Goal: Task Accomplishment & Management: Complete application form

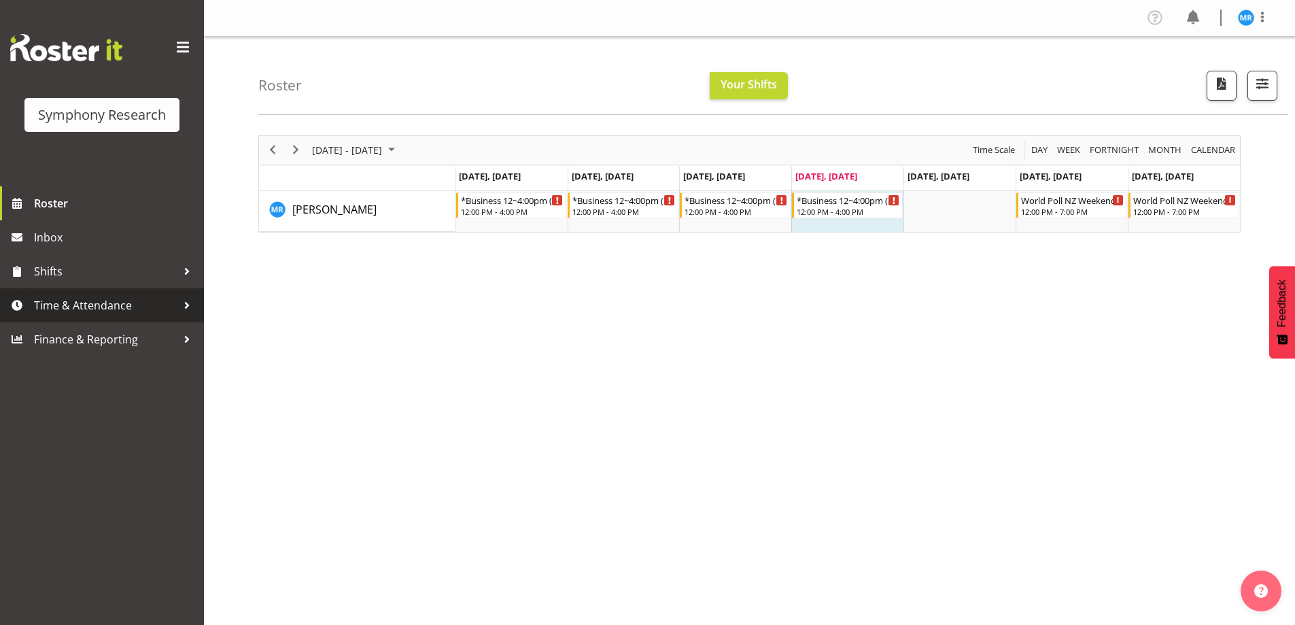
click at [86, 310] on span "Time & Attendance" at bounding box center [105, 305] width 143 height 20
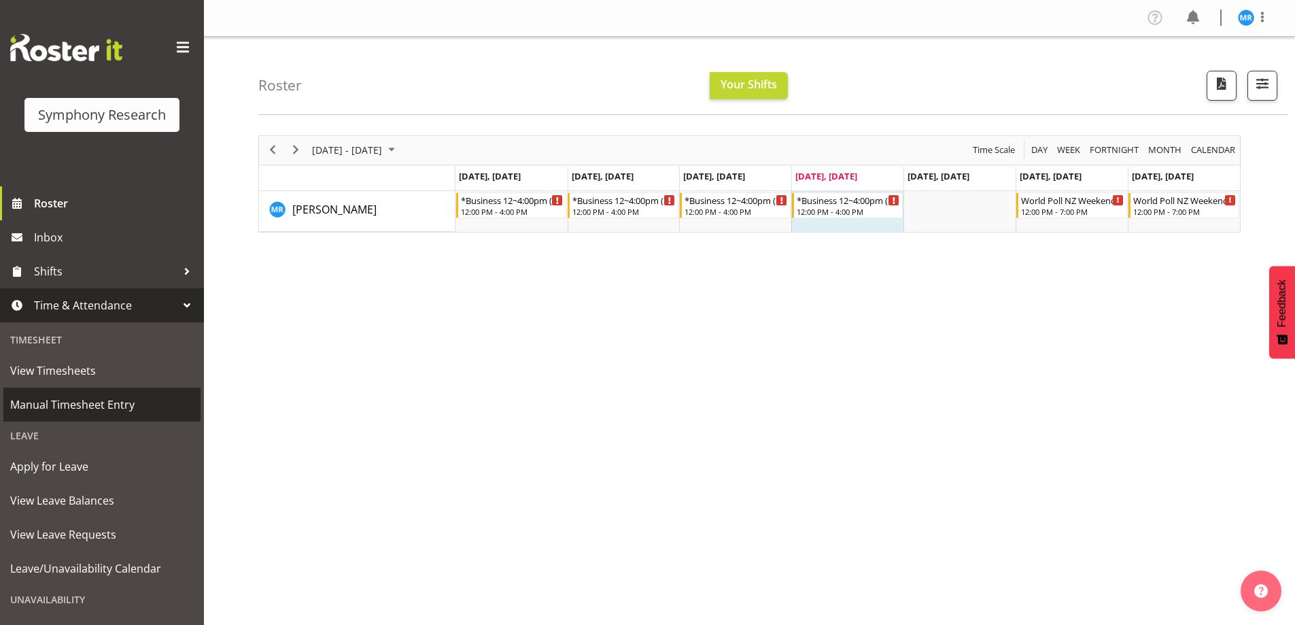
click at [93, 404] on span "Manual Timesheet Entry" at bounding box center [102, 404] width 184 height 20
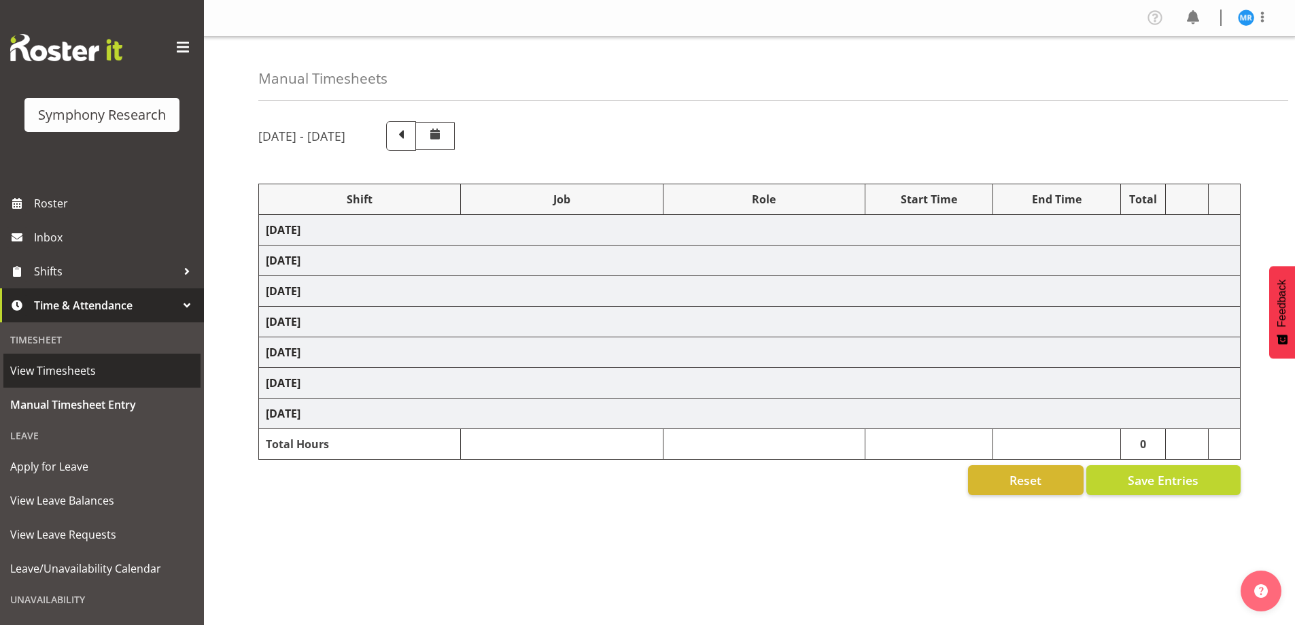
select select "81561"
select select "10587"
select select "81561"
select select "10587"
select select "47"
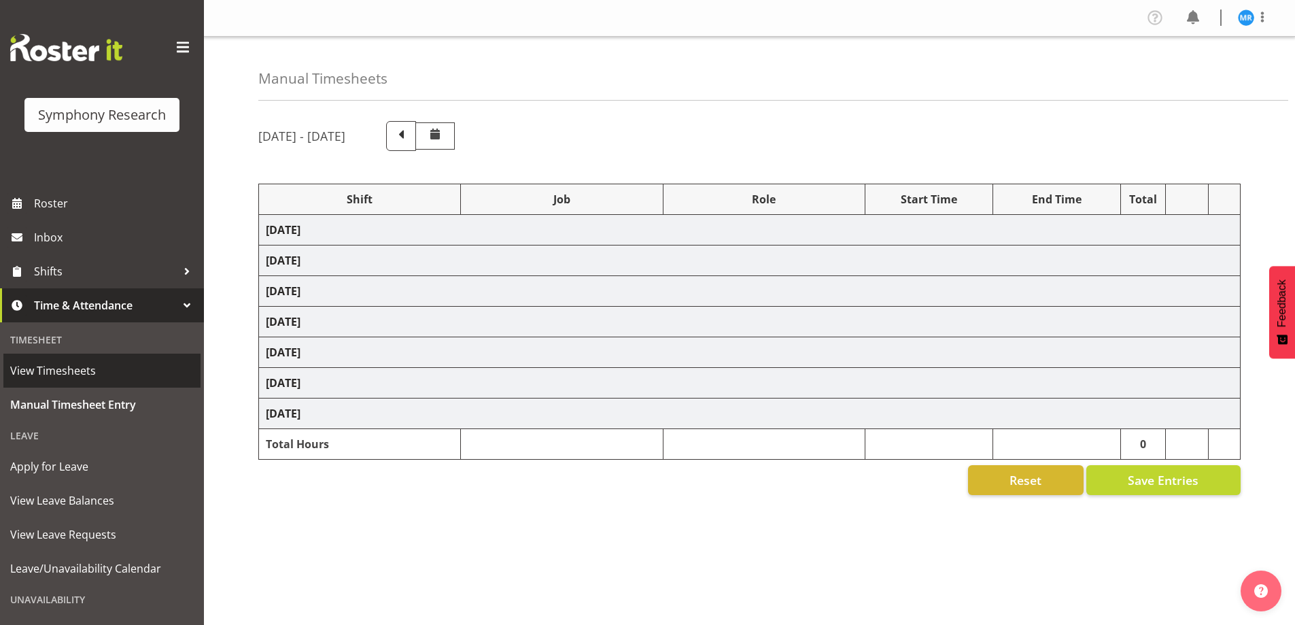
select select "81561"
select select "10587"
select select "81561"
select select "10587"
select select "47"
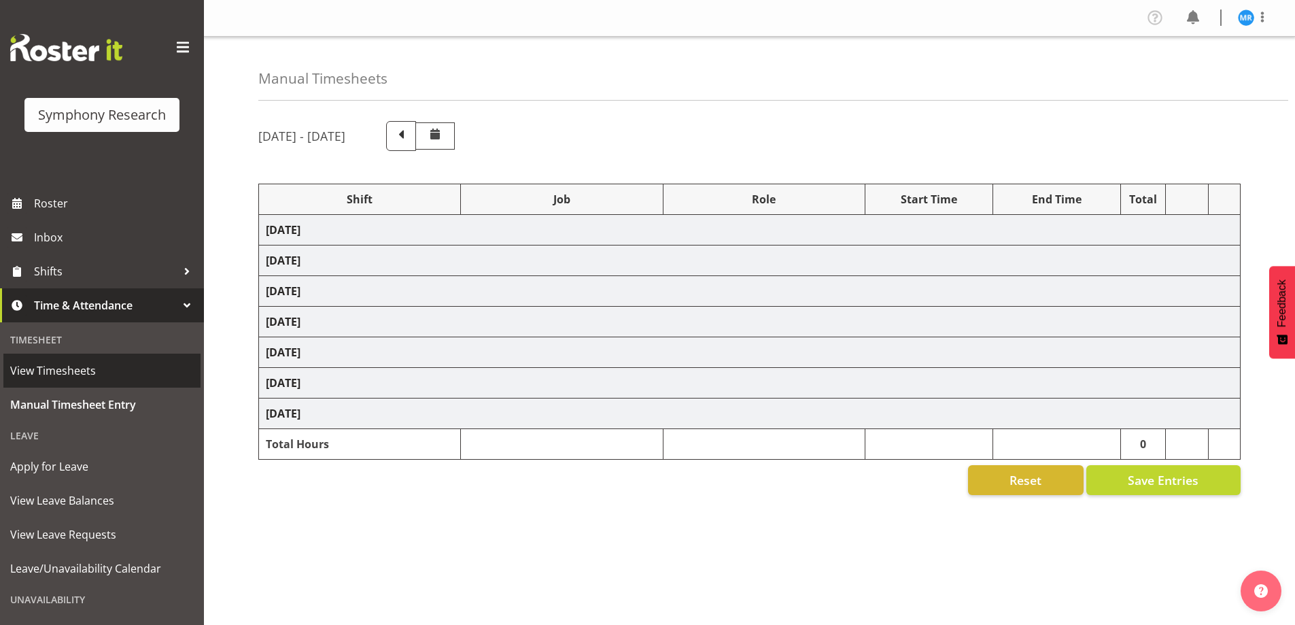
select select "81561"
select select "10587"
select select "81561"
select select "10587"
select select "47"
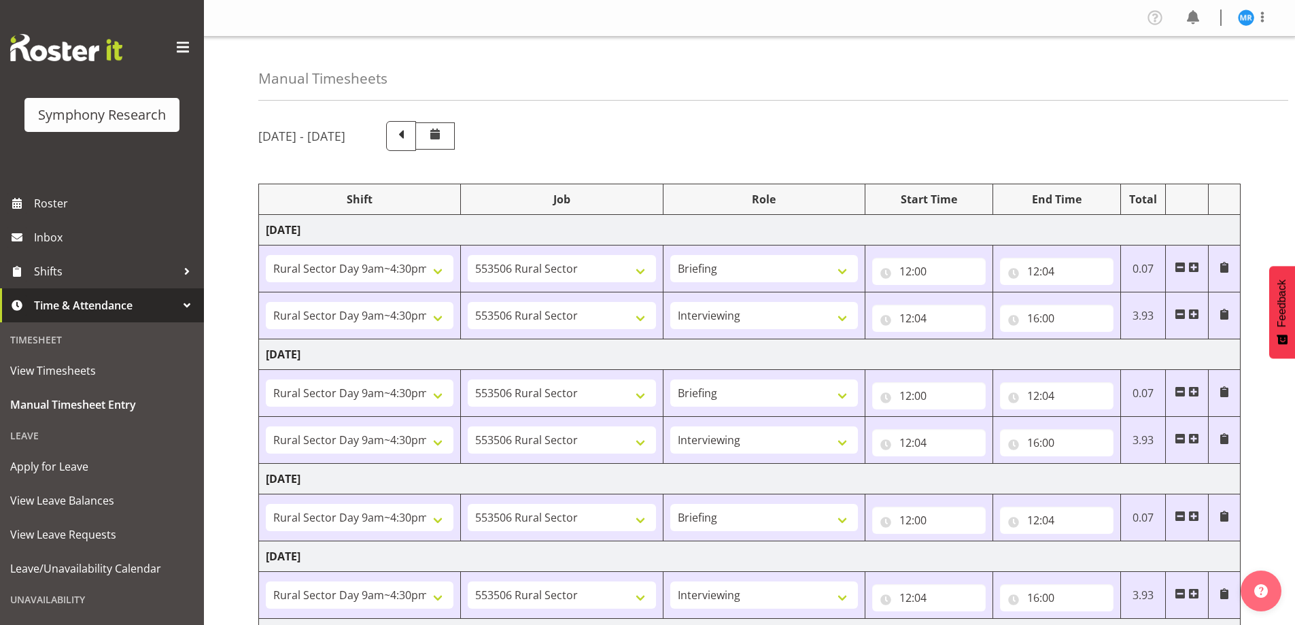
drag, startPoint x: 933, startPoint y: 103, endPoint x: 915, endPoint y: 103, distance: 17.7
click at [933, 103] on div "Manual Timesheets September 15th - September 21st 2025 Shift Job Role Start Tim…" at bounding box center [749, 482] width 1091 height 891
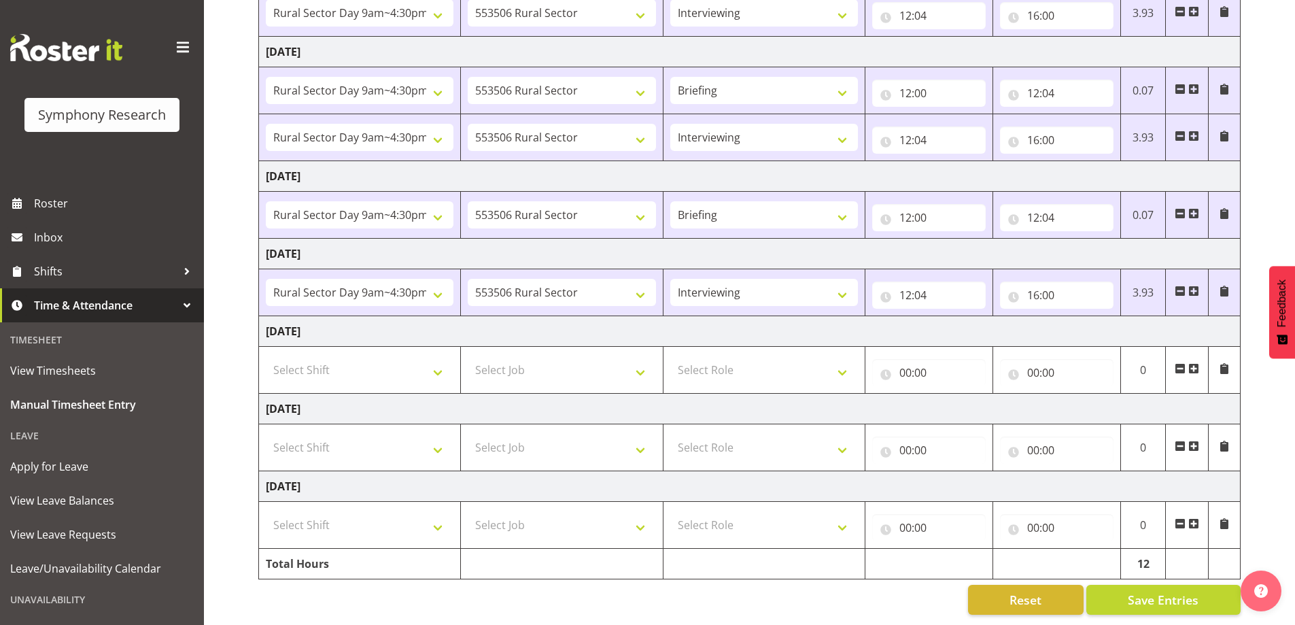
scroll to position [313, 0]
click at [1194, 208] on span at bounding box center [1194, 213] width 11 height 11
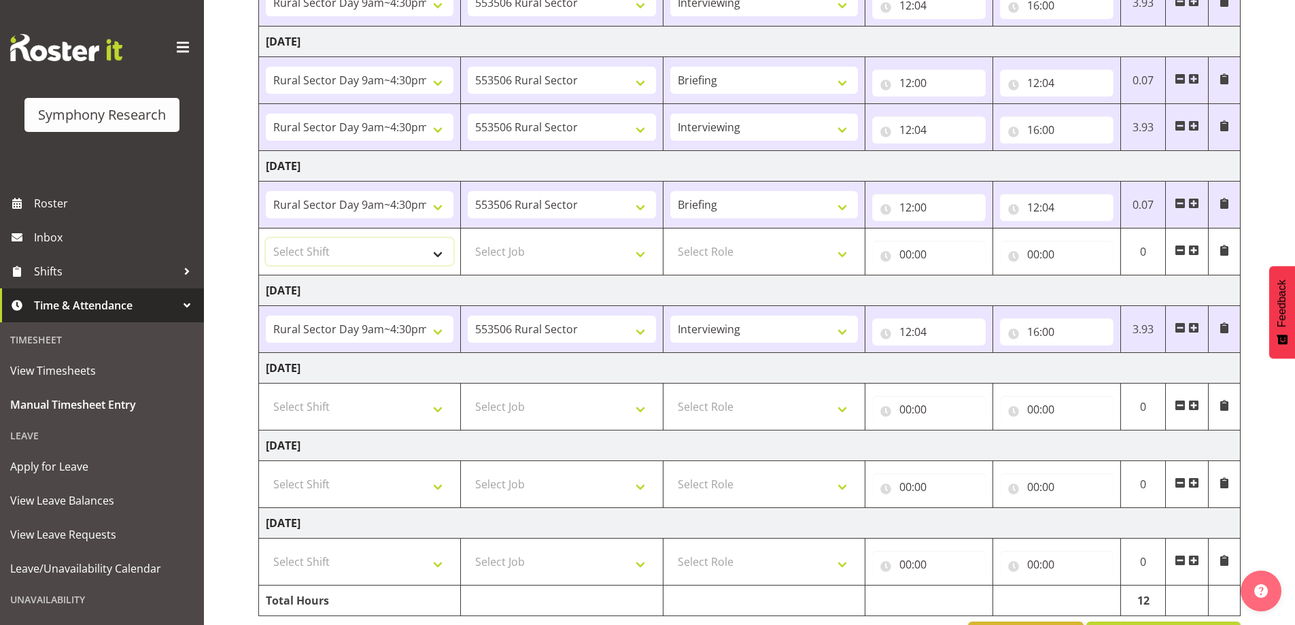
click at [429, 258] on select "Select Shift !!Weekend Residential (Roster IT Shift Label) *Business 9/10am ~ 4…" at bounding box center [360, 251] width 188 height 27
select select "81561"
click at [266, 238] on select "Select Shift !!Weekend Residential (Roster IT Shift Label) *Business 9/10am ~ 4…" at bounding box center [360, 251] width 188 height 27
click at [636, 251] on select "Select Job 550060 IF Admin 553492 World Poll Aus Wave 2 Main 2025 553493 World …" at bounding box center [562, 251] width 188 height 27
select select "10587"
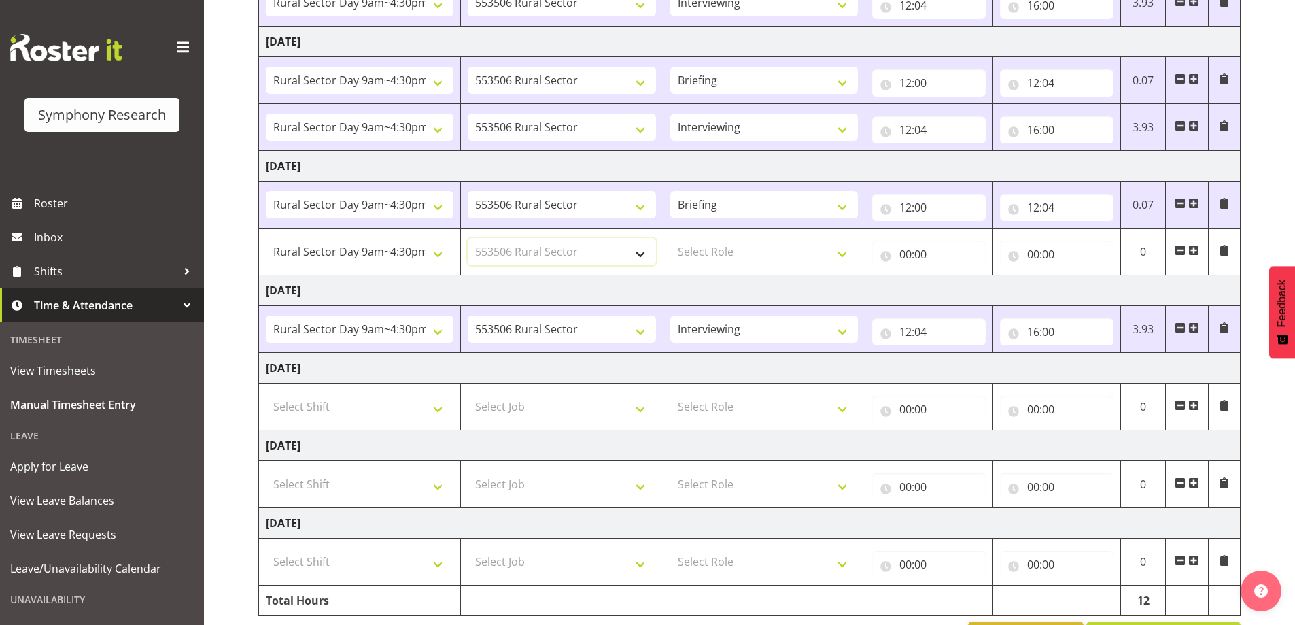
click at [468, 238] on select "Select Job 550060 IF Admin 553492 World Poll Aus Wave 2 Main 2025 553493 World …" at bounding box center [562, 251] width 188 height 27
click at [845, 254] on select "Select Role Briefing Interviewing" at bounding box center [764, 251] width 188 height 27
select select "47"
click at [670, 238] on select "Select Role Briefing Interviewing" at bounding box center [764, 251] width 188 height 27
click at [927, 245] on input "00:00" at bounding box center [929, 254] width 114 height 27
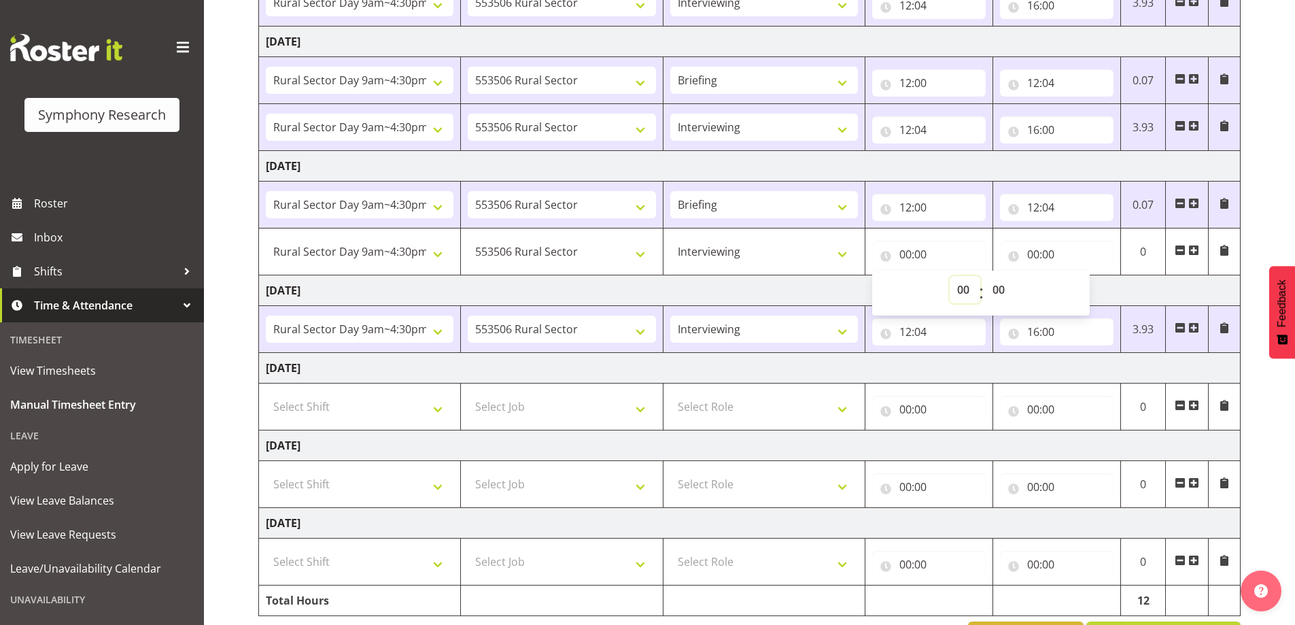
click at [961, 291] on select "00 01 02 03 04 05 06 07 08 09 10 11 12 13 14 15 16 17 18 19 20 21 22 23" at bounding box center [965, 289] width 31 height 27
select select "12"
click at [950, 276] on select "00 01 02 03 04 05 06 07 08 09 10 11 12 13 14 15 16 17 18 19 20 21 22 23" at bounding box center [965, 289] width 31 height 27
type input "12:00"
click at [1002, 286] on select "00 01 02 03 04 05 06 07 08 09 10 11 12 13 14 15 16 17 18 19 20 21 22 23 24 25 2…" at bounding box center [1000, 289] width 31 height 27
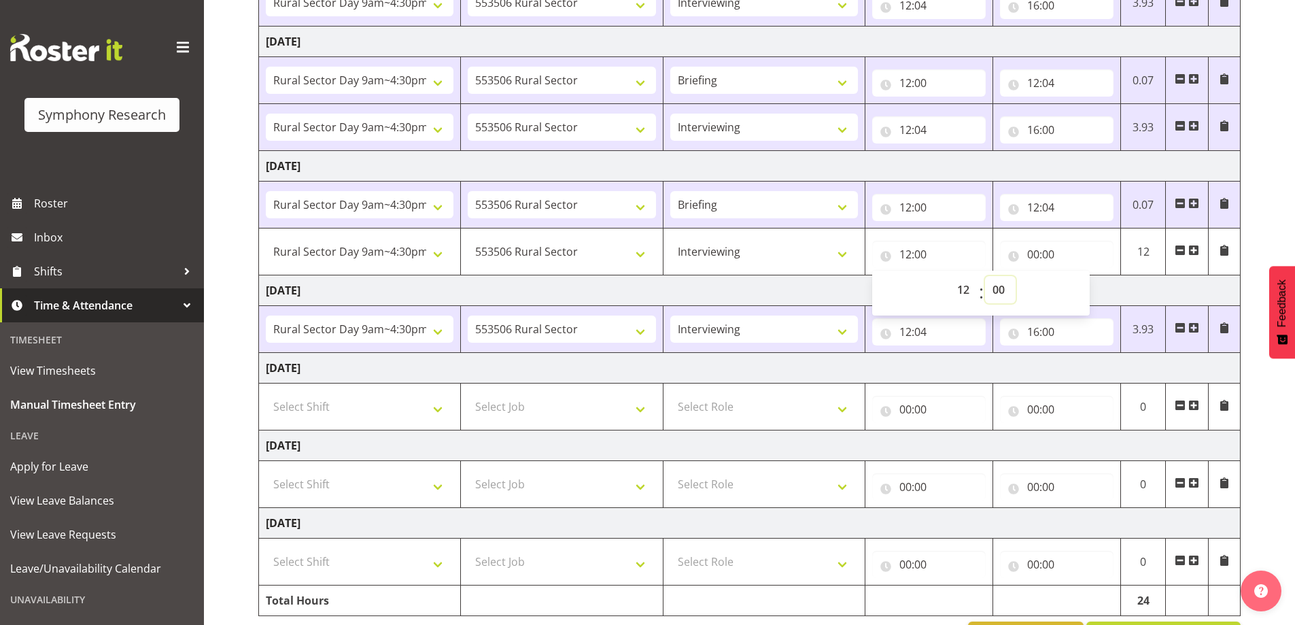
select select "4"
click at [985, 276] on select "00 01 02 03 04 05 06 07 08 09 10 11 12 13 14 15 16 17 18 19 20 21 22 23 24 25 2…" at bounding box center [1000, 289] width 31 height 27
type input "12:04"
click at [1263, 339] on div "September 15th - September 21st 2025 Shift Job Role Start Time End Time Total M…" at bounding box center [776, 230] width 1037 height 864
click at [1048, 248] on input "00:00" at bounding box center [1057, 254] width 114 height 27
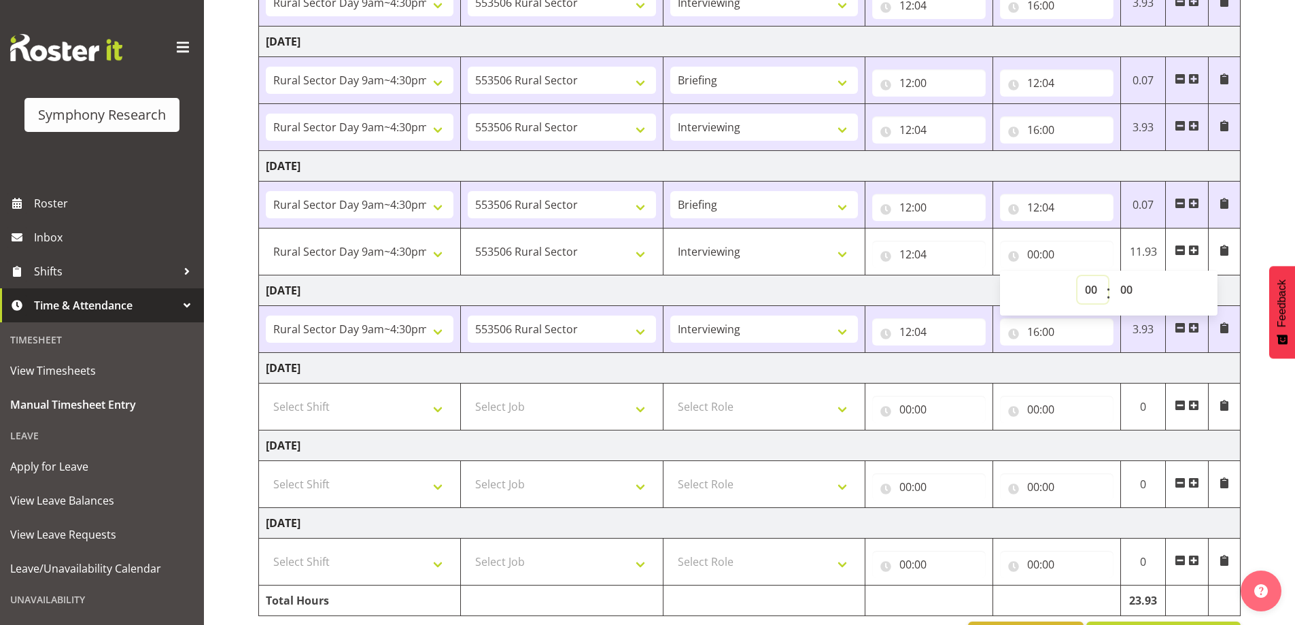
click at [1097, 291] on select "00 01 02 03 04 05 06 07 08 09 10 11 12 13 14 15 16 17 18 19 20 21 22 23" at bounding box center [1093, 289] width 31 height 27
select select "16"
click at [1078, 276] on select "00 01 02 03 04 05 06 07 08 09 10 11 12 13 14 15 16 17 18 19 20 21 22 23" at bounding box center [1093, 289] width 31 height 27
type input "16:00"
click at [1263, 396] on div "September 15th - September 21st 2025 Shift Job Role Start Time End Time Total M…" at bounding box center [776, 230] width 1037 height 864
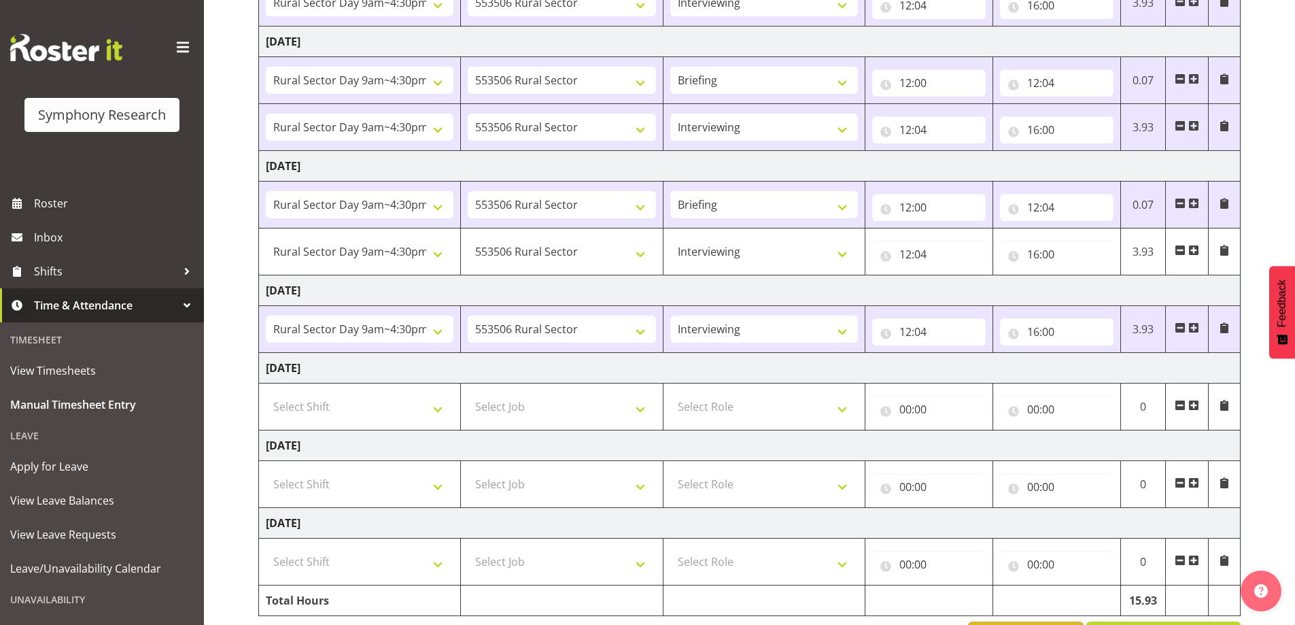
click at [1196, 327] on span at bounding box center [1194, 327] width 11 height 11
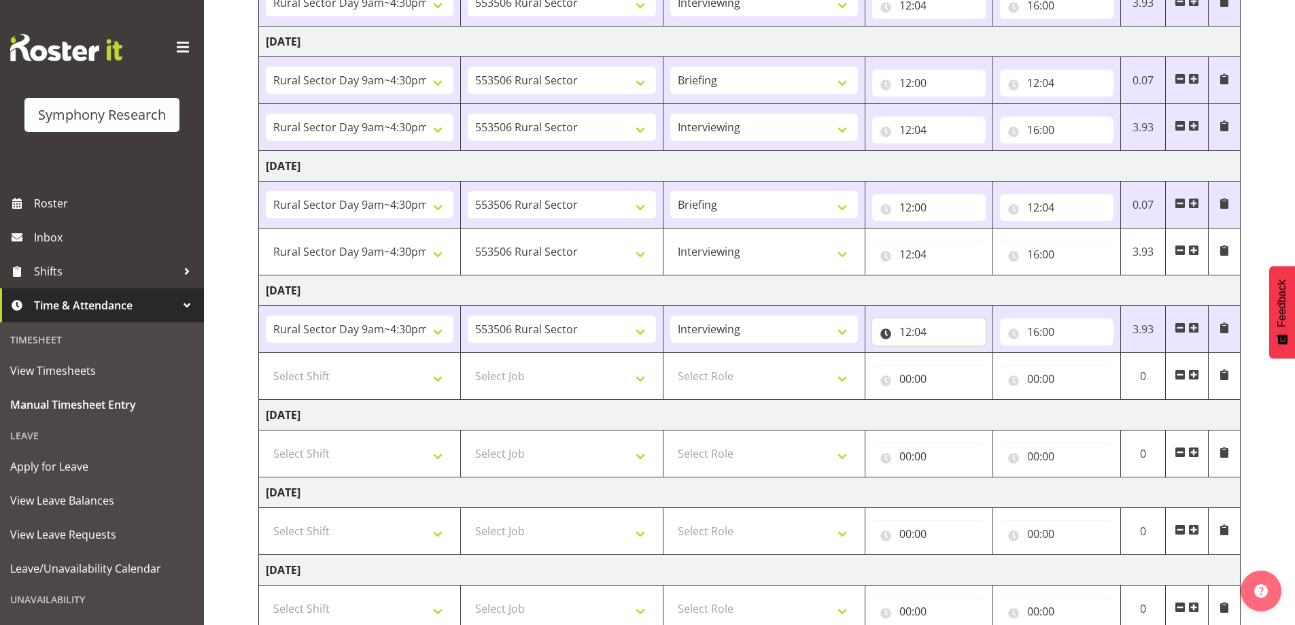
click at [929, 329] on input "12:04" at bounding box center [929, 331] width 114 height 27
click at [1006, 366] on select "00 01 02 03 04 05 06 07 08 09 10 11 12 13 14 15 16 17 18 19 20 21 22 23 24 25 2…" at bounding box center [1000, 367] width 31 height 27
select select "5"
click at [985, 354] on select "00 01 02 03 04 05 06 07 08 09 10 11 12 13 14 15 16 17 18 19 20 21 22 23 24 25 2…" at bounding box center [1000, 367] width 31 height 27
type input "12:05"
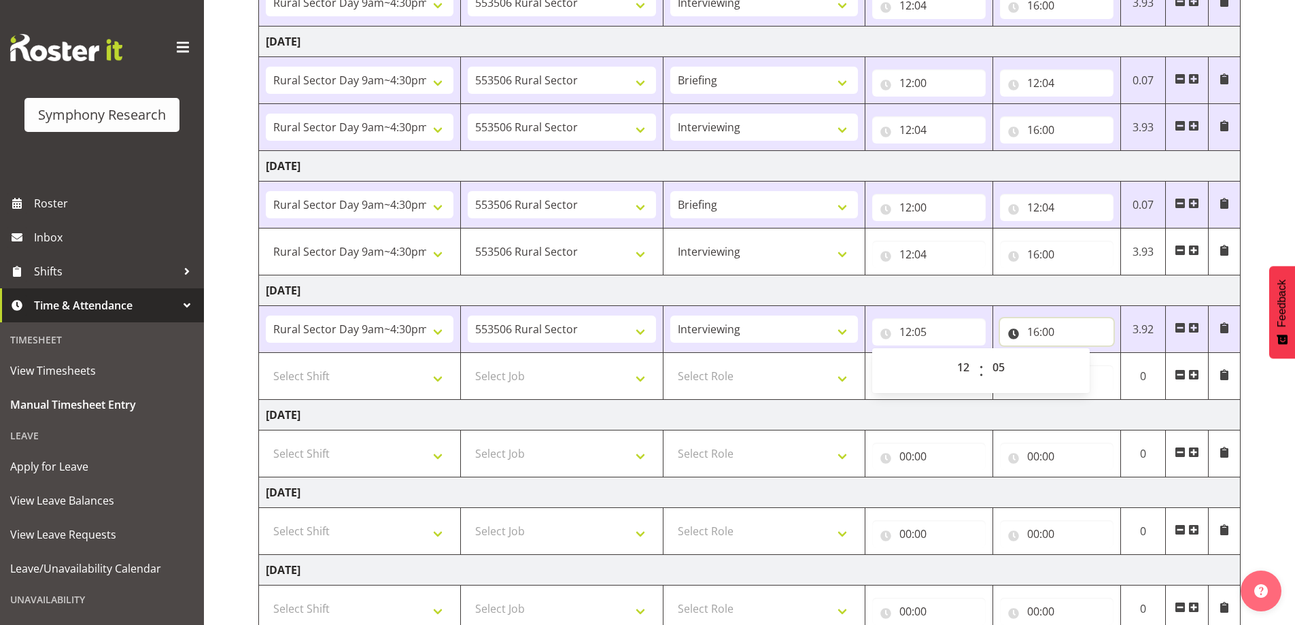
click at [1057, 330] on input "16:00" at bounding box center [1057, 331] width 114 height 27
click at [926, 334] on input "12:05" at bounding box center [929, 331] width 114 height 27
click at [1006, 363] on select "00 01 02 03 04 05 06 07 08 09 10 11 12 13 14 15 16 17 18 19 20 21 22 23 24 25 2…" at bounding box center [1000, 367] width 31 height 27
select select "0"
click at [985, 354] on select "00 01 02 03 04 05 06 07 08 09 10 11 12 13 14 15 16 17 18 19 20 21 22 23 24 25 2…" at bounding box center [1000, 367] width 31 height 27
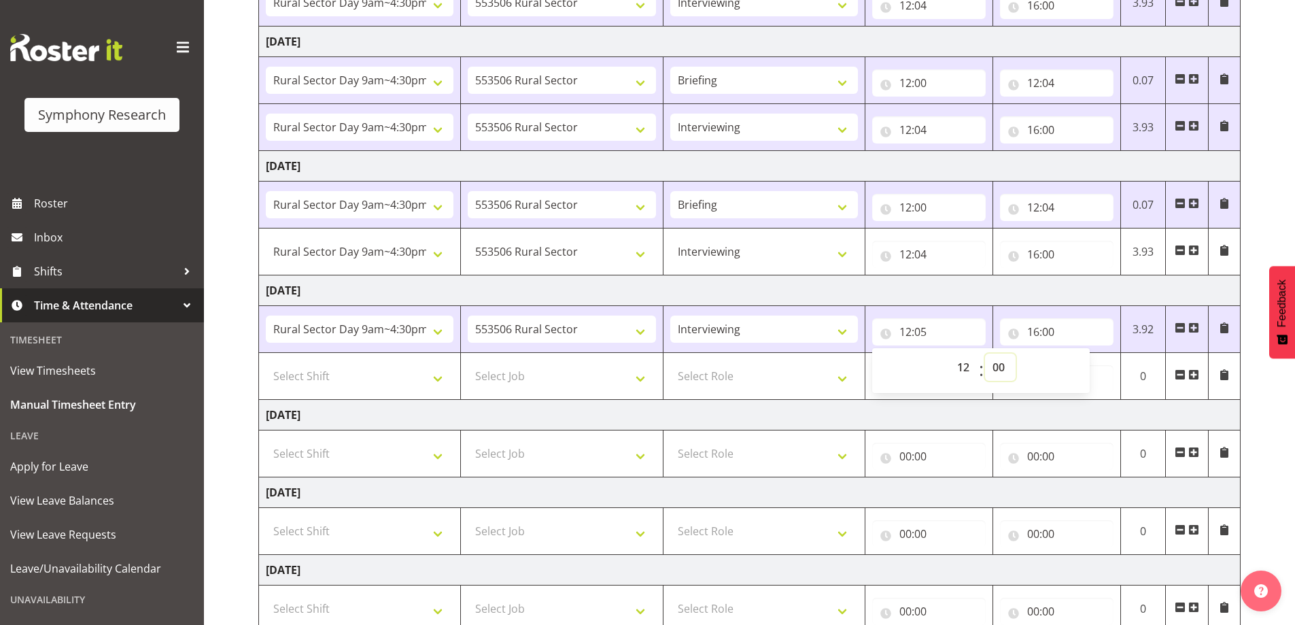
type input "12:00"
click at [1055, 335] on input "16:00" at bounding box center [1057, 331] width 114 height 27
click at [1099, 373] on select "00 01 02 03 04 05 06 07 08 09 10 11 12 13 14 15 16 17 18 19 20 21 22 23" at bounding box center [1093, 367] width 31 height 27
select select "12"
click at [1078, 354] on select "00 01 02 03 04 05 06 07 08 09 10 11 12 13 14 15 16 17 18 19 20 21 22 23" at bounding box center [1093, 367] width 31 height 27
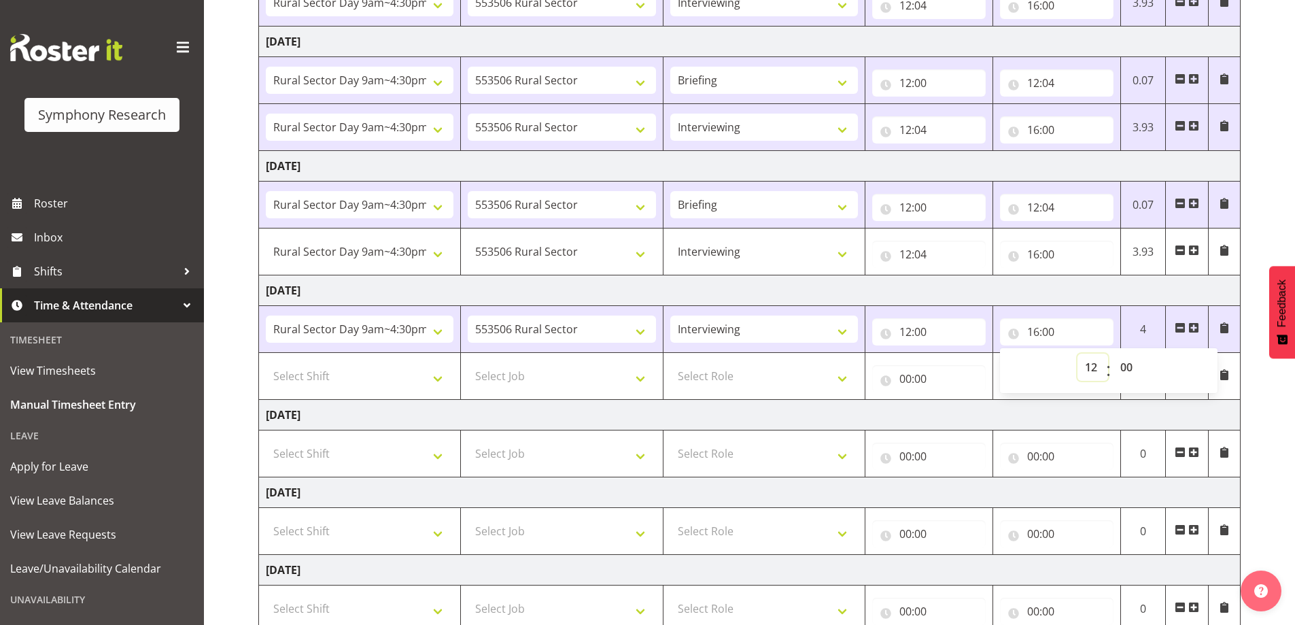
type input "12:00"
drag, startPoint x: 1132, startPoint y: 364, endPoint x: 1123, endPoint y: 369, distance: 10.6
click at [1133, 364] on select "00 01 02 03 04 05 06 07 08 09 10 11 12 13 14 15 16 17 18 19 20 21 22 23 24 25 2…" at bounding box center [1128, 367] width 31 height 27
select select "5"
click at [1113, 354] on select "00 01 02 03 04 05 06 07 08 09 10 11 12 13 14 15 16 17 18 19 20 21 22 23 24 25 2…" at bounding box center [1128, 367] width 31 height 27
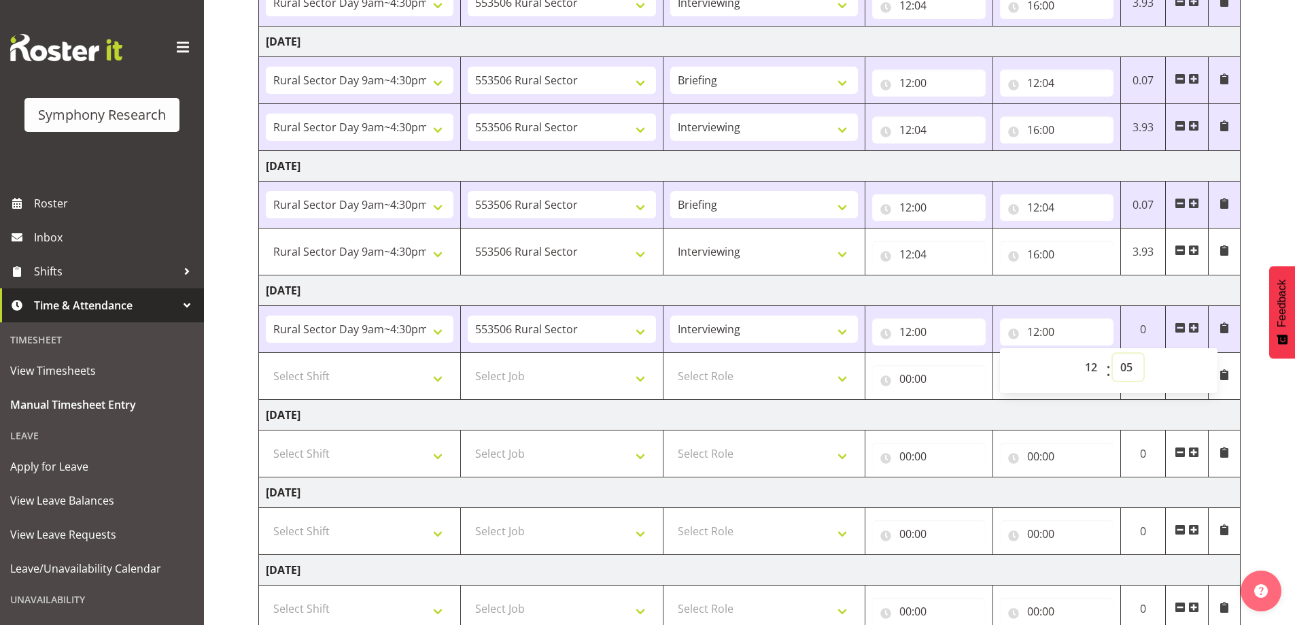
type input "12:05"
click at [1278, 405] on div "September 15th - September 21st 2025 Shift Job Role Start Time End Time Total M…" at bounding box center [776, 253] width 1037 height 910
click at [437, 378] on select "Select Shift !!Weekend Residential (Roster IT Shift Label) *Business 9/10am ~ 4…" at bounding box center [360, 375] width 188 height 27
select select "81561"
click at [266, 362] on select "Select Shift !!Weekend Residential (Roster IT Shift Label) *Business 9/10am ~ 4…" at bounding box center [360, 375] width 188 height 27
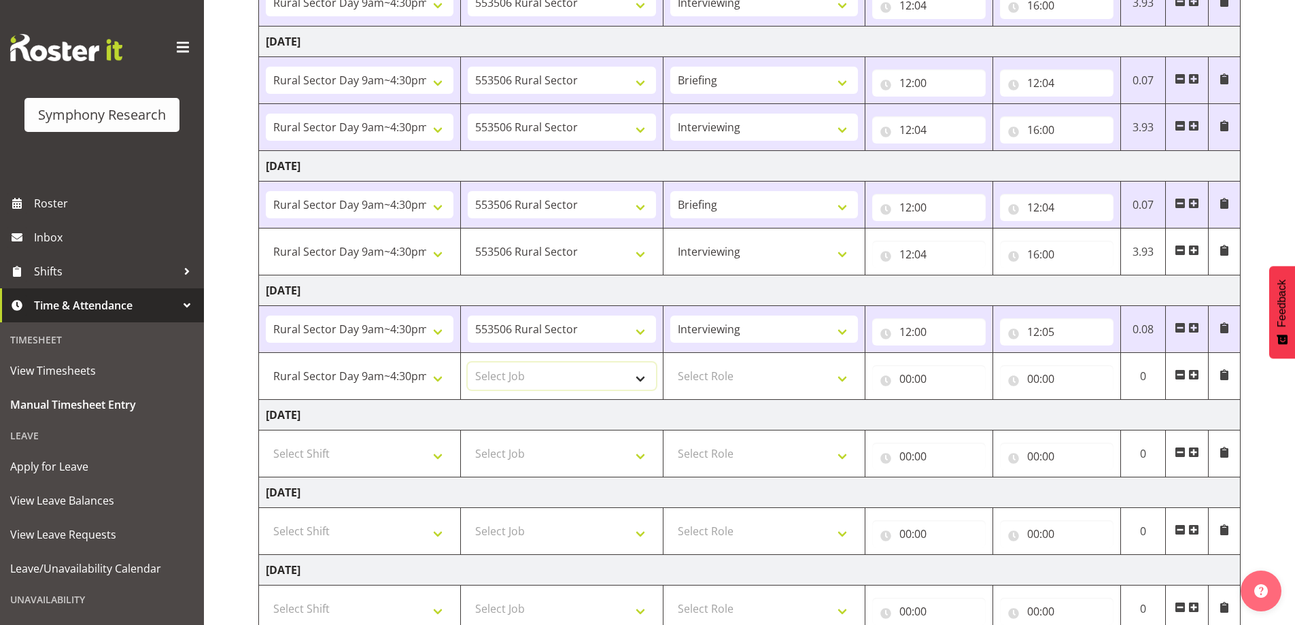
click at [575, 375] on select "Select Job 550060 IF Admin 553492 World Poll Aus Wave 2 Main 2025 553493 World …" at bounding box center [562, 375] width 188 height 27
select select "10587"
click at [468, 362] on select "Select Job 550060 IF Admin 553492 World Poll Aus Wave 2 Main 2025 553493 World …" at bounding box center [562, 375] width 188 height 27
click at [738, 377] on select "Select Role Briefing Interviewing" at bounding box center [764, 375] width 188 height 27
select select "47"
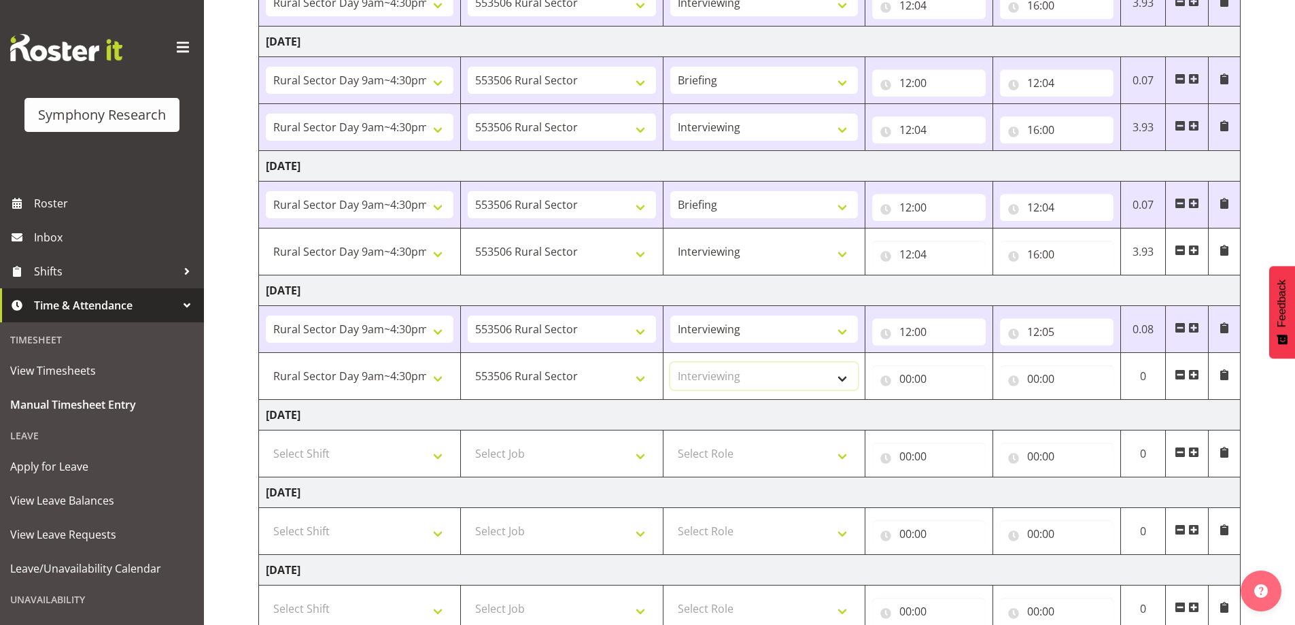
click at [670, 362] on select "Select Role Briefing Interviewing" at bounding box center [764, 375] width 188 height 27
click at [922, 370] on input "00:00" at bounding box center [929, 378] width 114 height 27
click at [964, 412] on select "00 01 02 03 04 05 06 07 08 09 10 11 12 13 14 15 16 17 18 19 20 21 22 23" at bounding box center [965, 413] width 31 height 27
select select "12"
click at [950, 400] on select "00 01 02 03 04 05 06 07 08 09 10 11 12 13 14 15 16 17 18 19 20 21 22 23" at bounding box center [965, 413] width 31 height 27
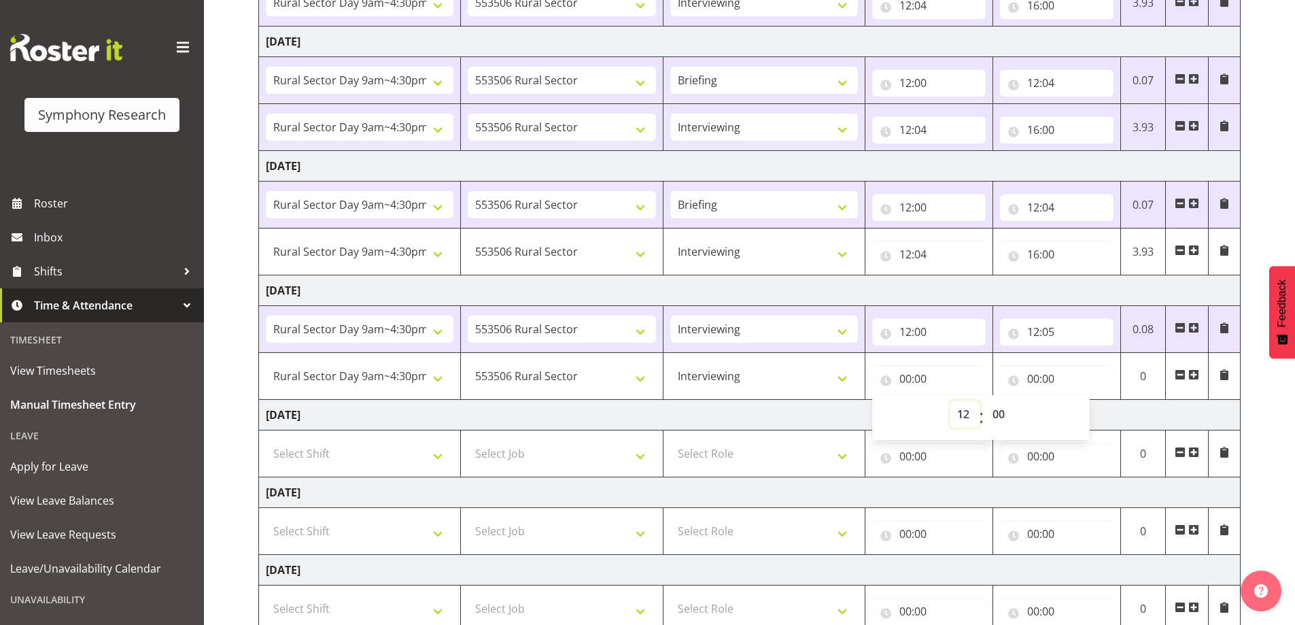
type input "12:00"
click at [1003, 411] on select "00 01 02 03 04 05 06 07 08 09 10 11 12 13 14 15 16 17 18 19 20 21 22 23 24 25 2…" at bounding box center [1000, 413] width 31 height 27
select select "5"
click at [985, 400] on select "00 01 02 03 04 05 06 07 08 09 10 11 12 13 14 15 16 17 18 19 20 21 22 23 24 25 2…" at bounding box center [1000, 413] width 31 height 27
type input "12:05"
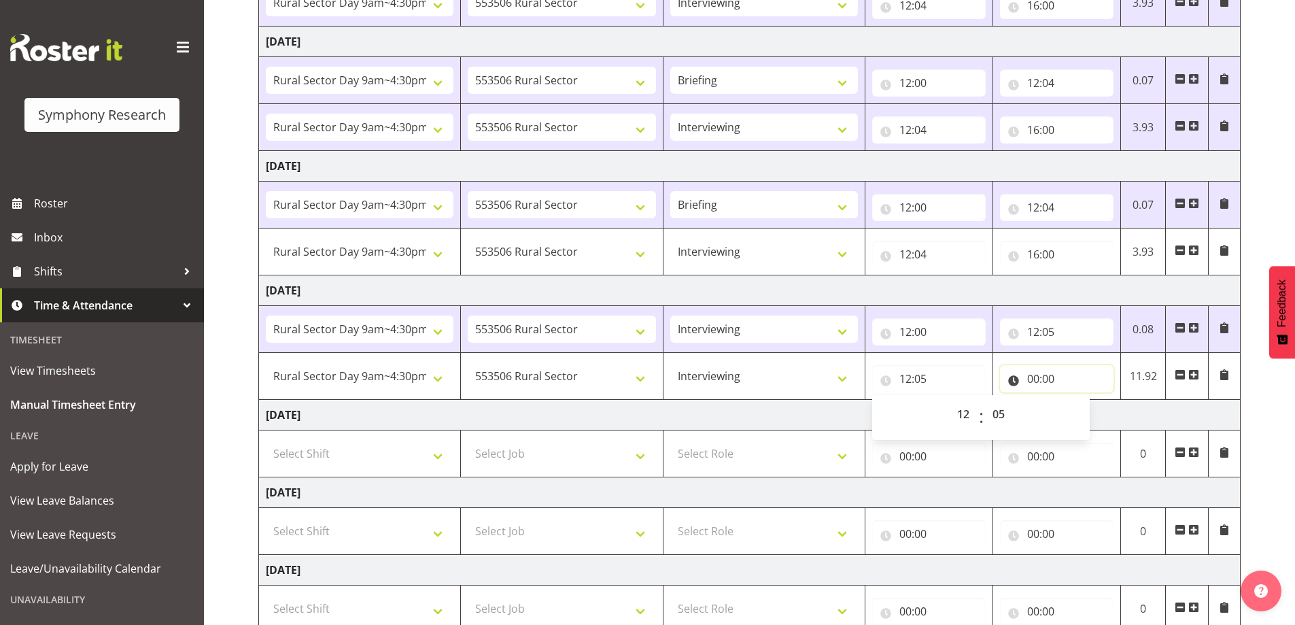
click at [1043, 378] on input "00:00" at bounding box center [1057, 378] width 114 height 27
click at [1085, 409] on select "00 01 02 03 04 05 06 07 08 09 10 11 12 13 14 15 16 17 18 19 20 21 22 23" at bounding box center [1093, 413] width 31 height 27
select select "16"
click at [1078, 400] on select "00 01 02 03 04 05 06 07 08 09 10 11 12 13 14 15 16 17 18 19 20 21 22 23" at bounding box center [1093, 413] width 31 height 27
type input "16:00"
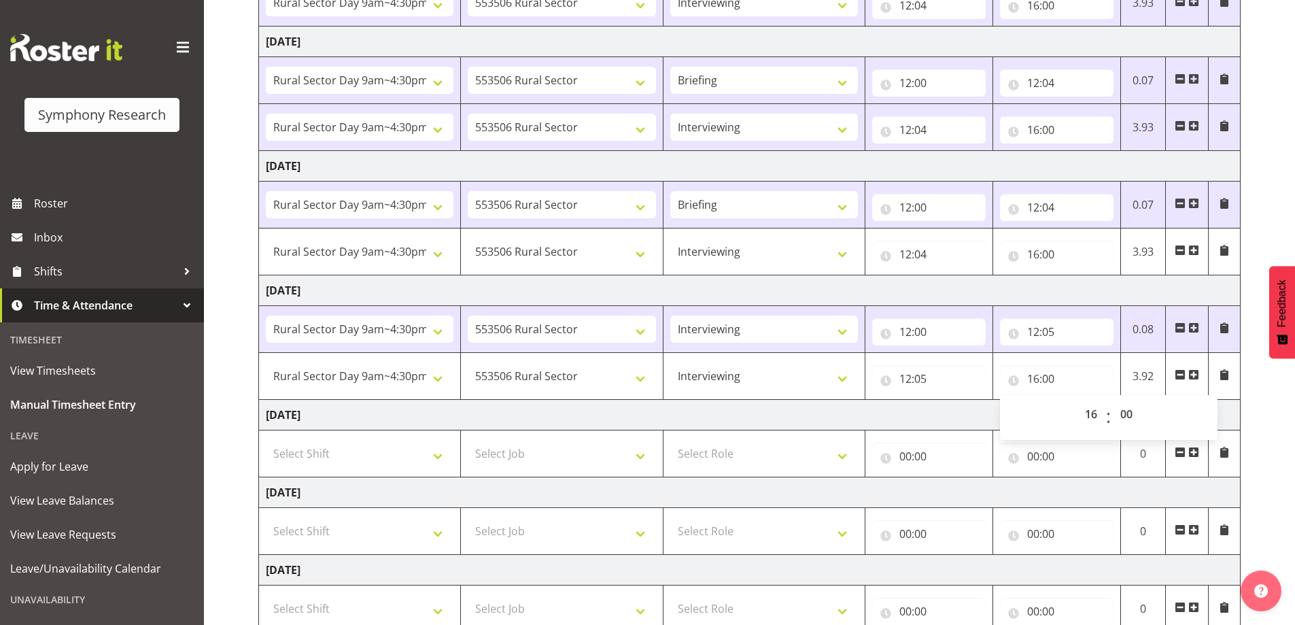
click at [1261, 407] on div "September 15th - September 21st 2025 Shift Job Role Start Time End Time Total M…" at bounding box center [776, 253] width 1037 height 910
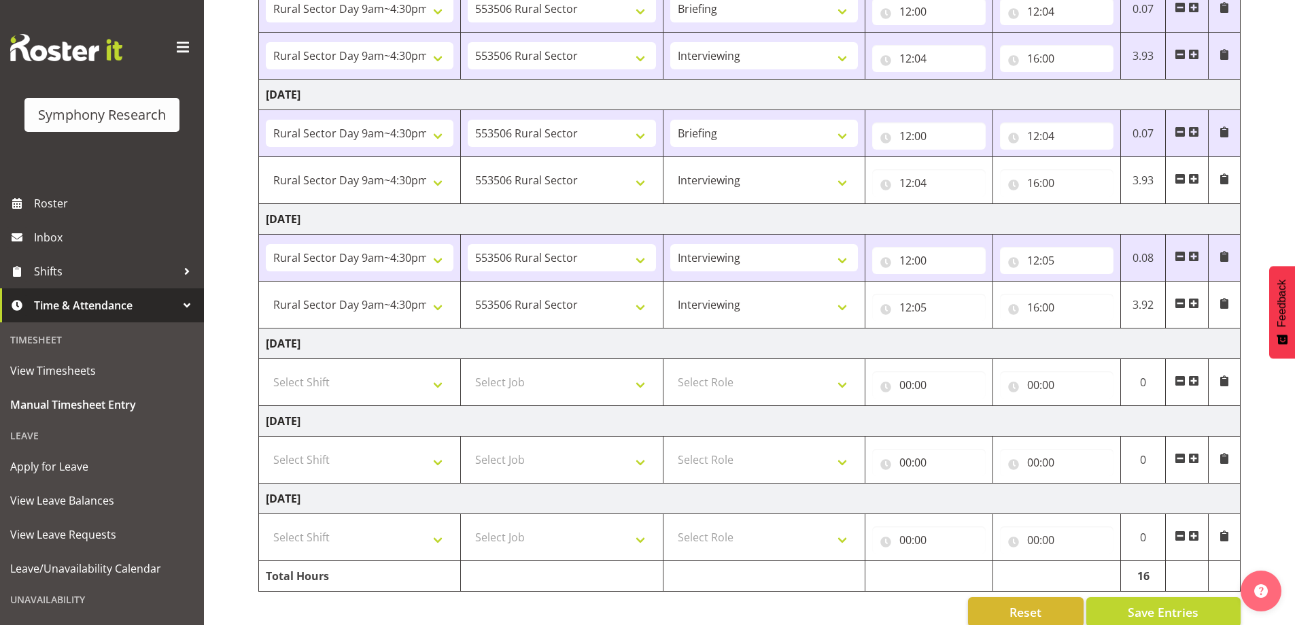
scroll to position [407, 0]
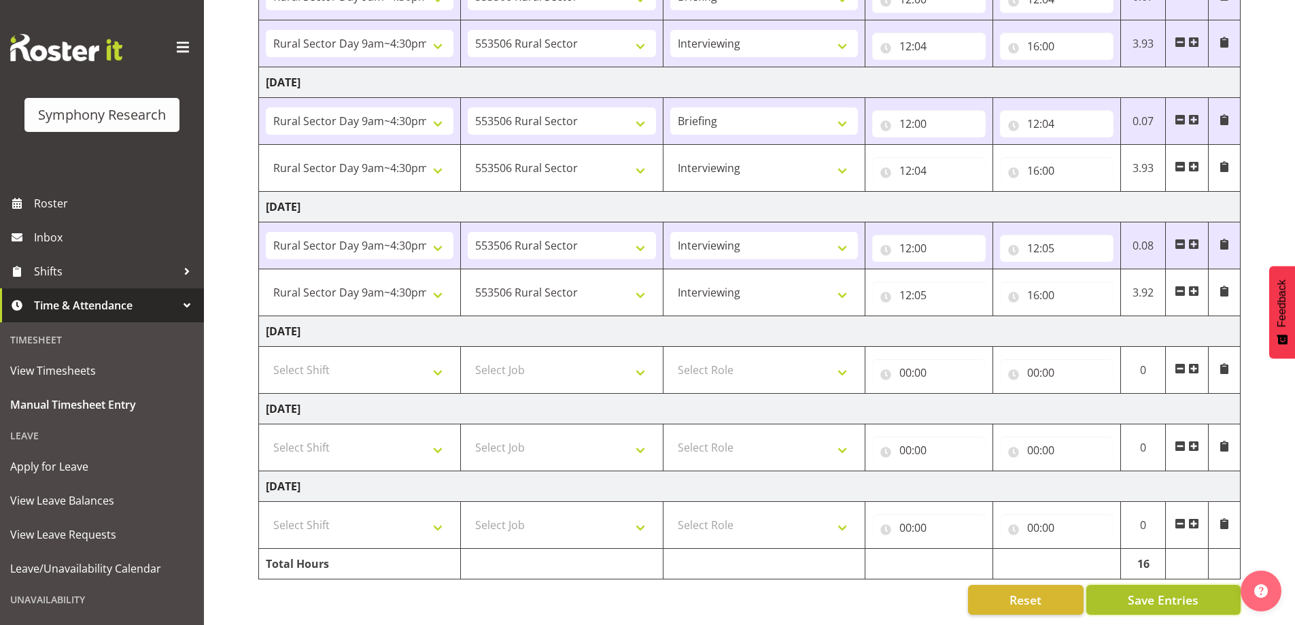
click at [1150, 591] on span "Save Entries" at bounding box center [1163, 600] width 71 height 18
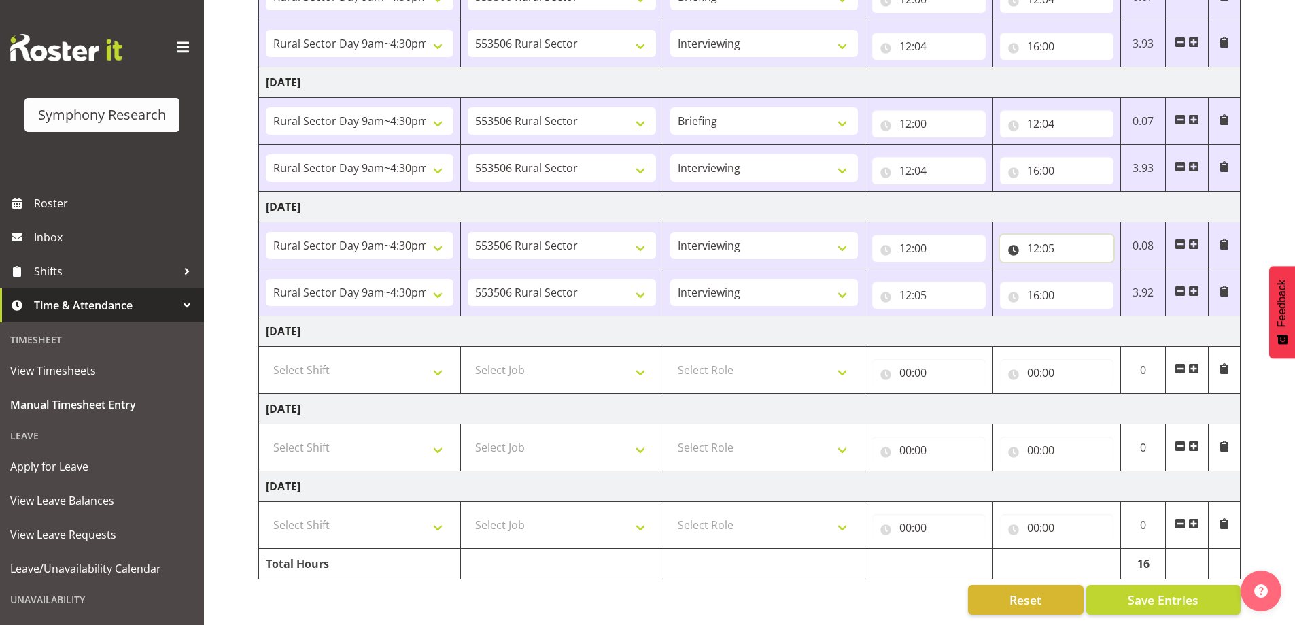
click at [1050, 243] on input "12:05" at bounding box center [1057, 248] width 114 height 27
click at [1134, 274] on select "00 01 02 03 04 05 06 07 08 09 10 11 12 13 14 15 16 17 18 19 20 21 22 23 24 25 2…" at bounding box center [1128, 283] width 31 height 27
select select "2"
click at [1113, 270] on select "00 01 02 03 04 05 06 07 08 09 10 11 12 13 14 15 16 17 18 19 20 21 22 23 24 25 2…" at bounding box center [1128, 283] width 31 height 27
type input "12:02"
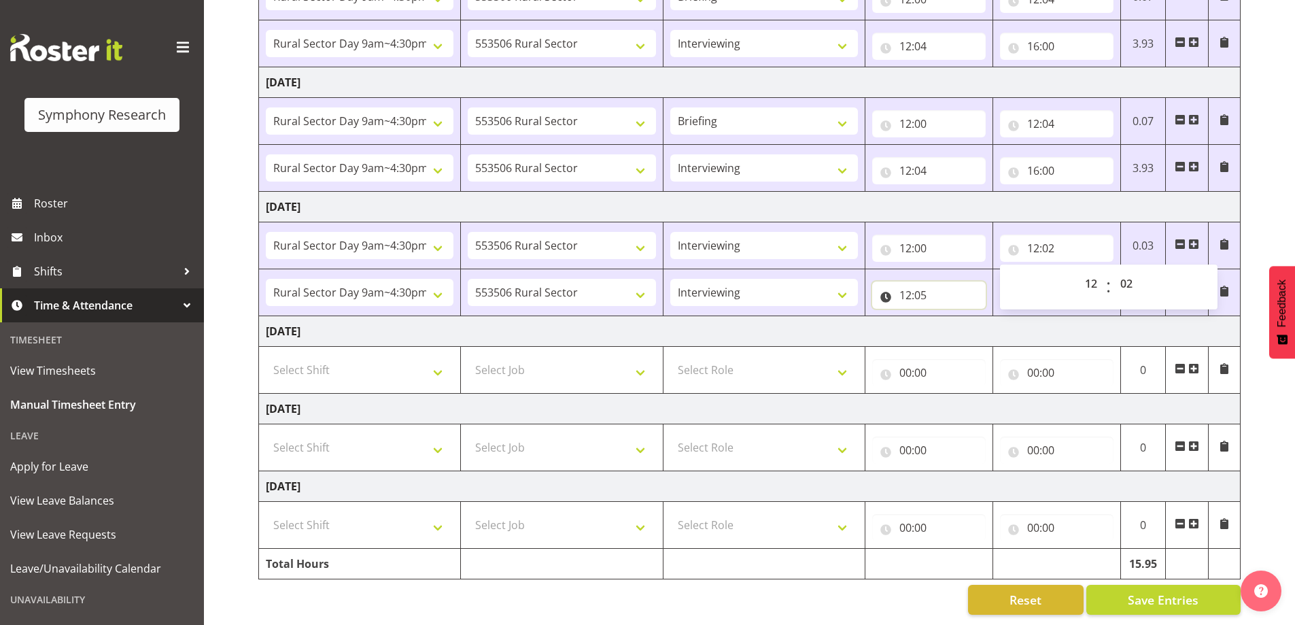
click at [923, 286] on input "12:05" at bounding box center [929, 294] width 114 height 27
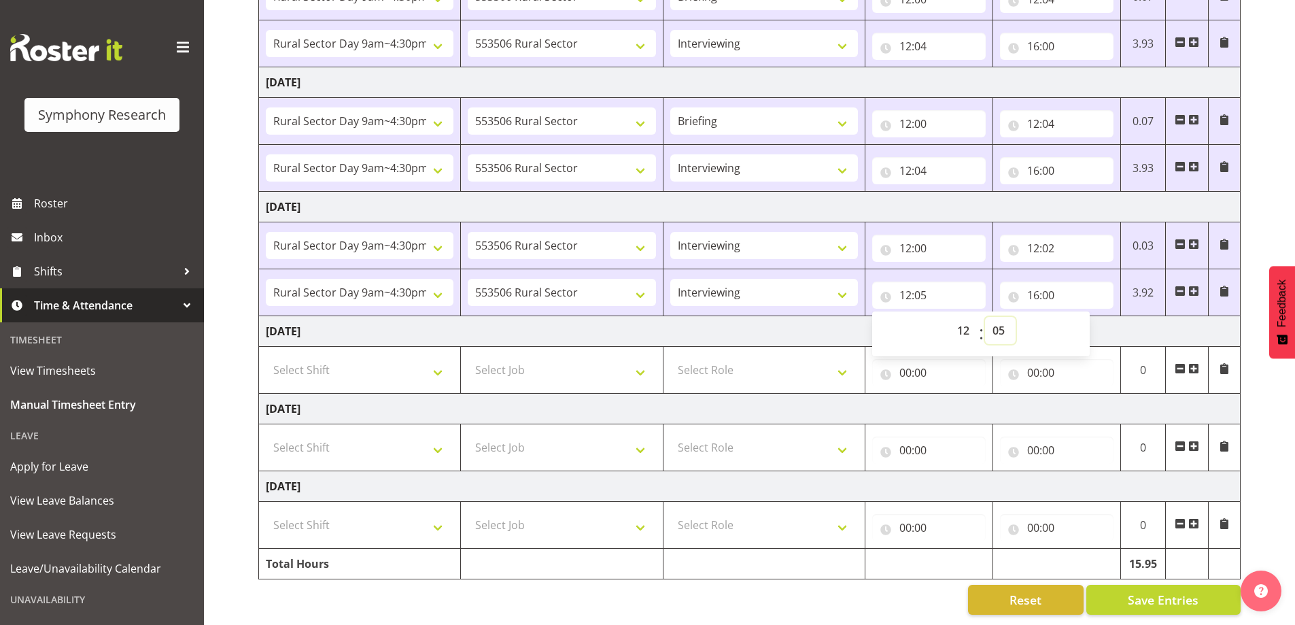
click at [1001, 322] on select "00 01 02 03 04 05 06 07 08 09 10 11 12 13 14 15 16 17 18 19 20 21 22 23 24 25 2…" at bounding box center [1000, 330] width 31 height 27
select select "2"
click at [985, 317] on select "00 01 02 03 04 05 06 07 08 09 10 11 12 13 14 15 16 17 18 19 20 21 22 23 24 25 2…" at bounding box center [1000, 330] width 31 height 27
type input "12:02"
click at [1257, 379] on div "September 15th - September 21st 2025 Shift Job Role Start Time End Time Total M…" at bounding box center [776, 169] width 1037 height 910
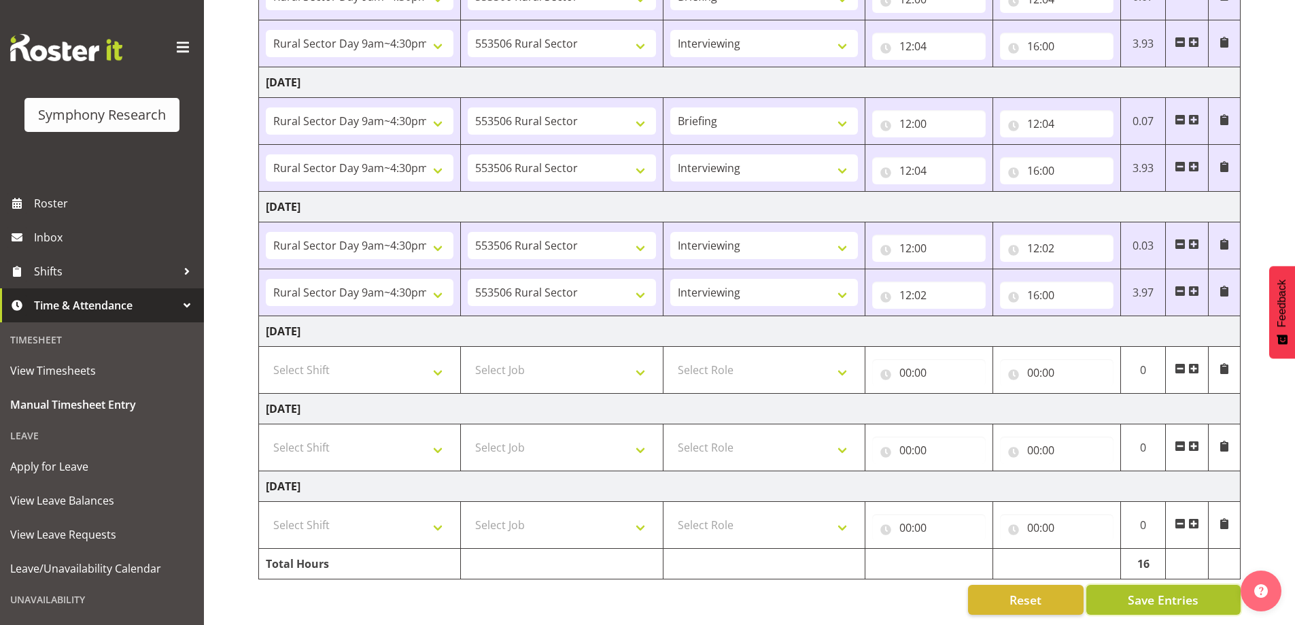
click at [1146, 593] on span "Save Entries" at bounding box center [1163, 600] width 71 height 18
